Goal: Information Seeking & Learning: Check status

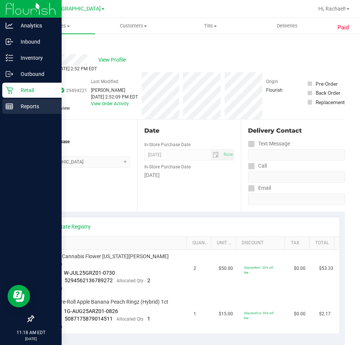
click at [24, 105] on p "Reports" at bounding box center [35, 106] width 45 height 9
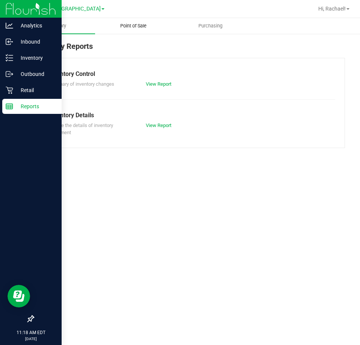
click at [136, 24] on span "Point of Sale" at bounding box center [133, 26] width 47 height 7
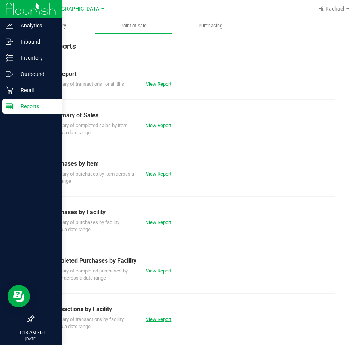
click at [154, 319] on link "View Report" at bounding box center [159, 319] width 26 height 6
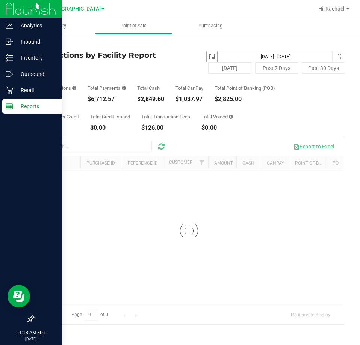
click at [213, 56] on span "select" at bounding box center [212, 57] width 6 height 6
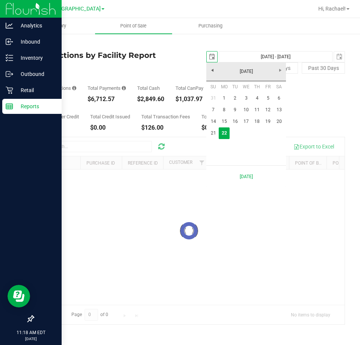
scroll to position [0, 19]
click at [280, 120] on link "20" at bounding box center [278, 122] width 11 height 12
type input "[DATE]"
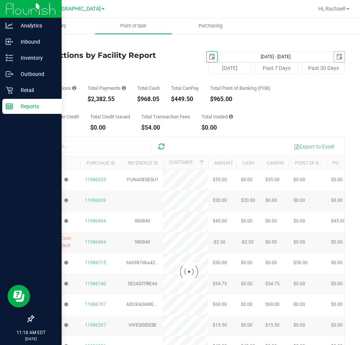
click at [336, 56] on span "select" at bounding box center [339, 57] width 6 height 6
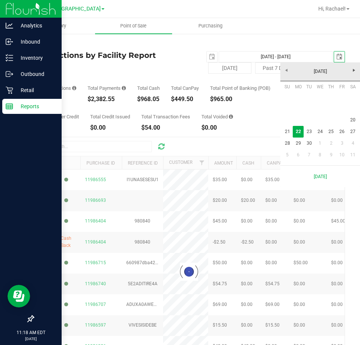
scroll to position [0, 19]
click at [353, 118] on link "20" at bounding box center [352, 120] width 11 height 12
type input "[DATE] - [DATE]"
type input "[DATE]"
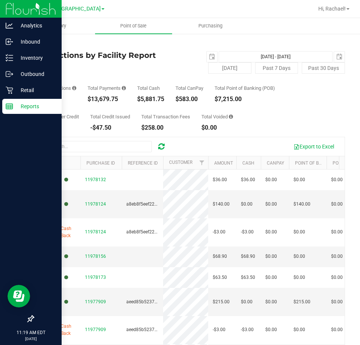
click at [27, 105] on p "Reports" at bounding box center [35, 106] width 45 height 9
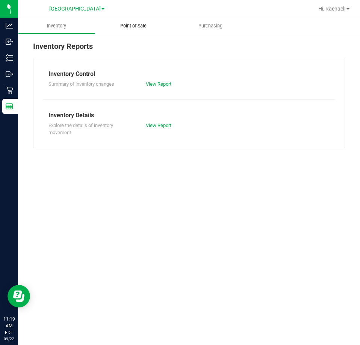
click at [140, 22] on uib-tab-heading "Point of Sale" at bounding box center [133, 26] width 77 height 16
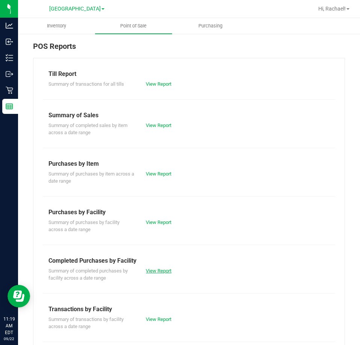
click at [156, 273] on link "View Report" at bounding box center [159, 271] width 26 height 6
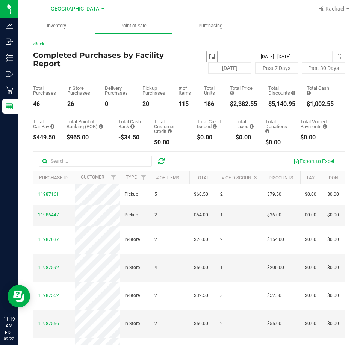
click at [209, 55] on span "select" at bounding box center [212, 57] width 6 height 6
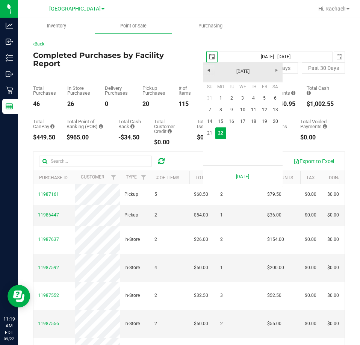
scroll to position [0, 19]
click at [272, 119] on link "20" at bounding box center [275, 122] width 11 height 12
type input "[DATE]"
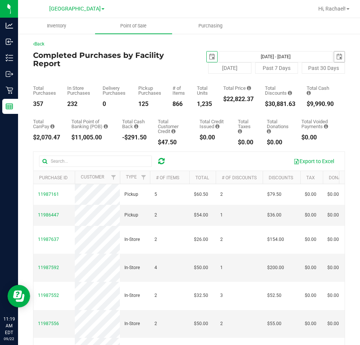
click at [336, 56] on span "select" at bounding box center [339, 57] width 6 height 6
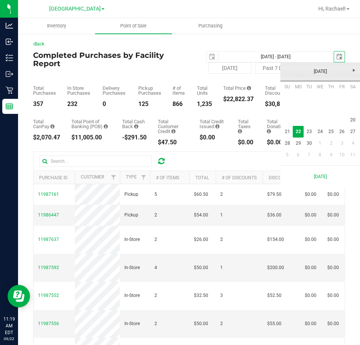
scroll to position [0, 19]
click at [353, 119] on link "20" at bounding box center [352, 120] width 11 height 12
type input "[DATE] - [DATE]"
type input "[DATE]"
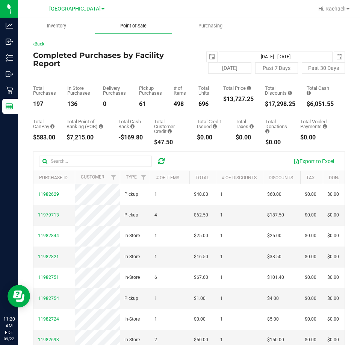
click at [135, 27] on span "Point of Sale" at bounding box center [133, 26] width 47 height 7
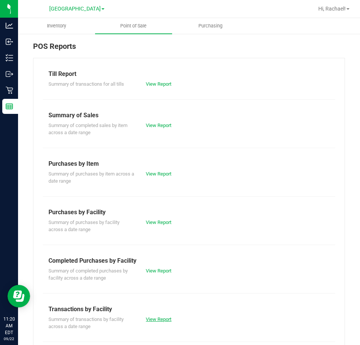
click at [157, 319] on link "View Report" at bounding box center [159, 319] width 26 height 6
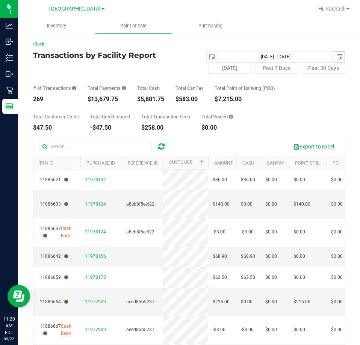
click at [336, 57] on span "select" at bounding box center [339, 57] width 6 height 6
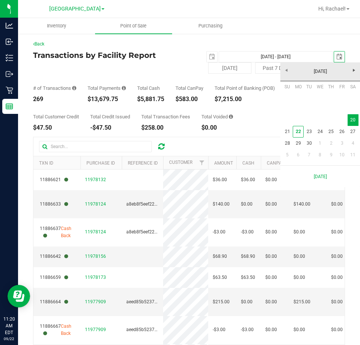
scroll to position [0, 19]
click at [351, 119] on link "20" at bounding box center [352, 120] width 11 height 12
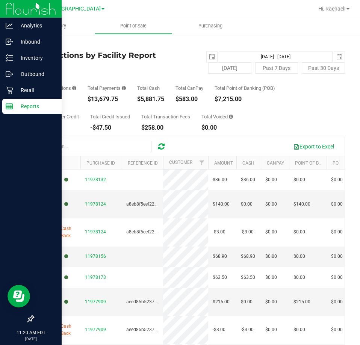
scroll to position [0, 0]
